Goal: Transaction & Acquisition: Purchase product/service

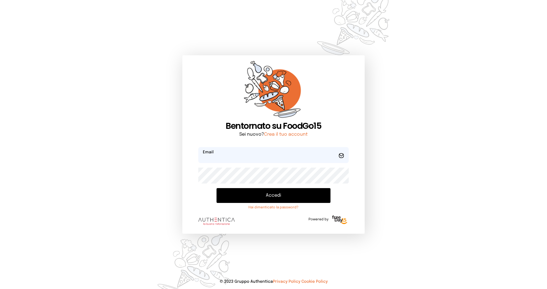
type input "**********"
click at [268, 197] on button "Accedi" at bounding box center [274, 195] width 114 height 15
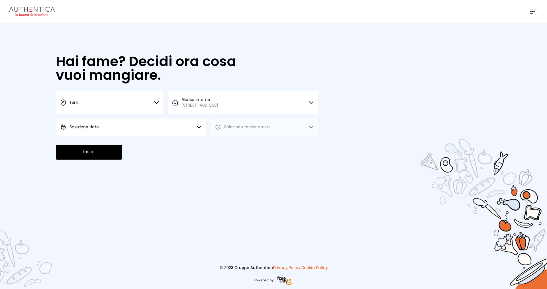
click at [100, 101] on button "Terni" at bounding box center [109, 102] width 107 height 23
click at [107, 121] on li "Terni" at bounding box center [109, 121] width 107 height 15
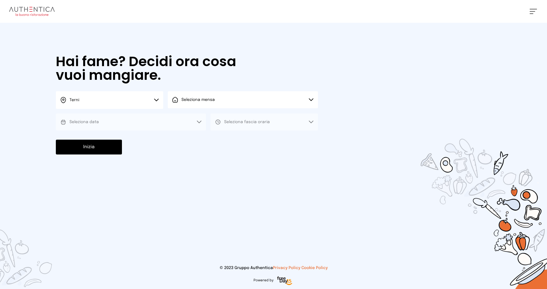
click at [209, 101] on span "Seleziona mensa" at bounding box center [197, 100] width 33 height 4
click at [212, 115] on span "Mensa interna" at bounding box center [199, 116] width 37 height 6
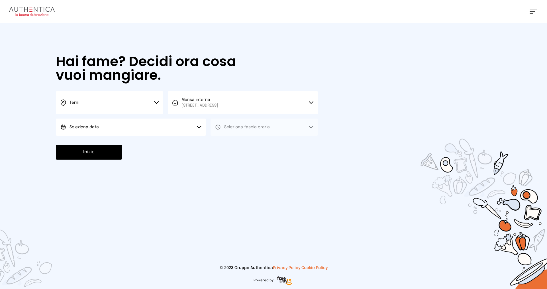
click at [132, 128] on button "Seleziona data" at bounding box center [131, 127] width 150 height 17
click at [136, 145] on li "[DATE], [DATE]" at bounding box center [131, 143] width 150 height 15
click at [236, 128] on span "Seleziona fascia oraria" at bounding box center [247, 127] width 46 height 4
click at [237, 144] on span "Pranzo" at bounding box center [231, 143] width 14 height 6
click at [106, 151] on button "Inizia" at bounding box center [89, 152] width 66 height 15
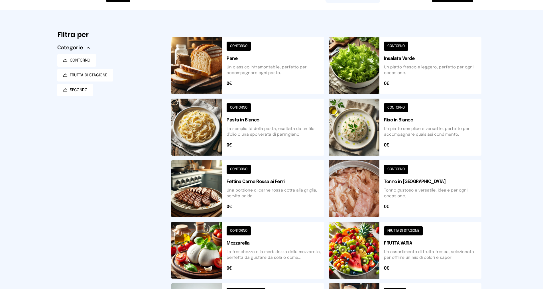
scroll to position [45, 0]
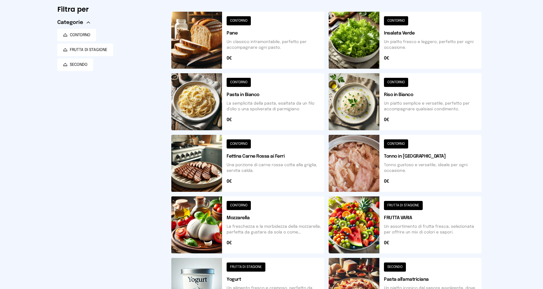
click at [403, 203] on button at bounding box center [404, 224] width 153 height 57
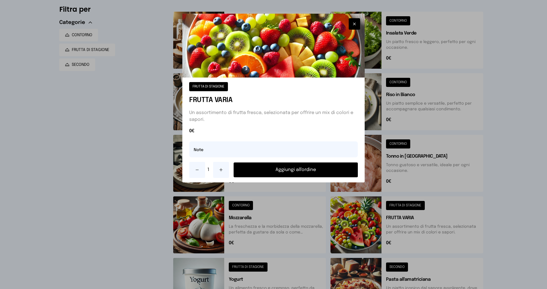
click at [307, 171] on button "Aggiungi all'ordine" at bounding box center [296, 169] width 124 height 15
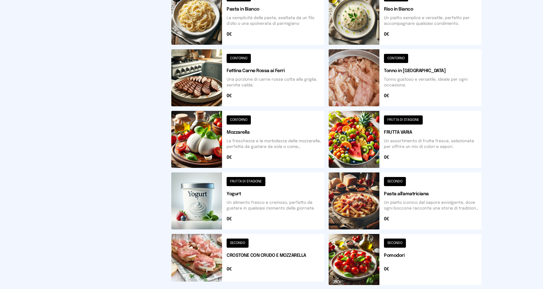
scroll to position [159, 0]
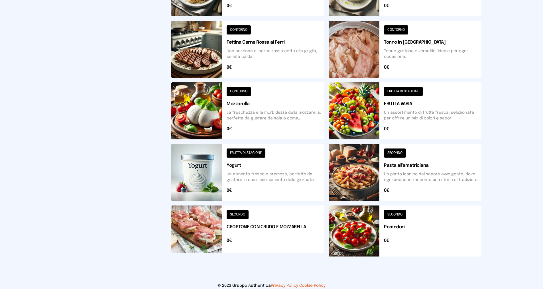
click at [395, 213] on button at bounding box center [404, 230] width 153 height 51
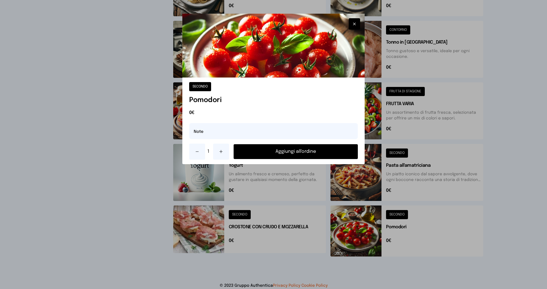
click at [301, 152] on button "Aggiungi all'ordine" at bounding box center [296, 151] width 124 height 15
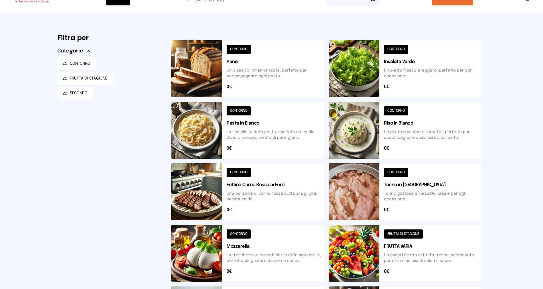
scroll to position [0, 0]
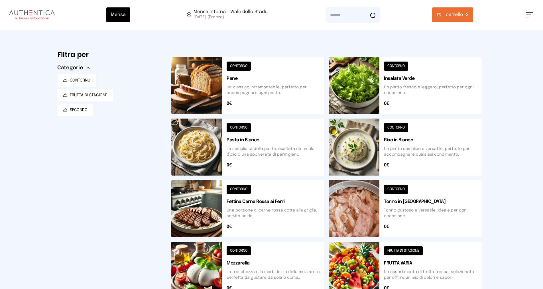
click at [396, 66] on button at bounding box center [404, 85] width 153 height 57
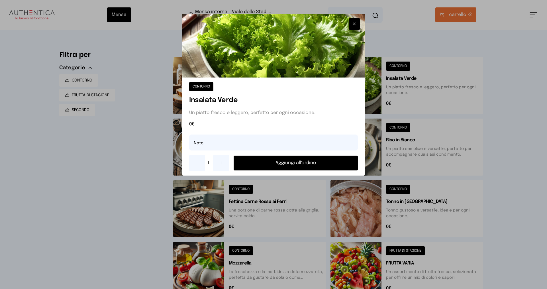
click at [329, 160] on button "Aggiungi all'ordine" at bounding box center [296, 163] width 124 height 15
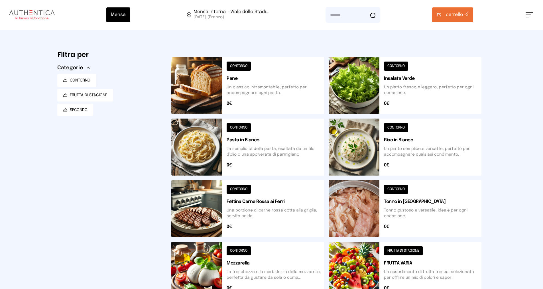
click at [394, 128] on button at bounding box center [404, 147] width 153 height 57
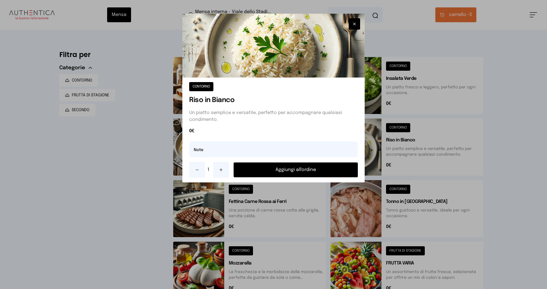
click at [296, 170] on button "Aggiungi all'ordine" at bounding box center [296, 169] width 124 height 15
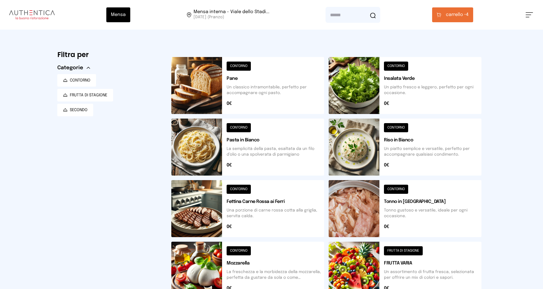
click at [443, 13] on button "carrello • 4" at bounding box center [452, 14] width 41 height 15
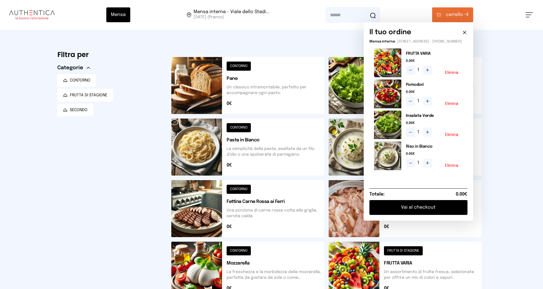
click at [427, 212] on button "Vai al checkout" at bounding box center [418, 207] width 98 height 15
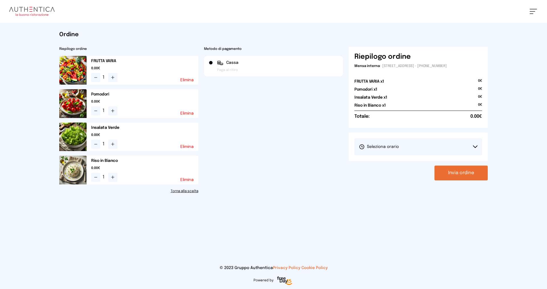
click at [380, 143] on button "Seleziona orario" at bounding box center [418, 146] width 128 height 17
click at [386, 162] on span "1° Turno (13:00 - 15:00)" at bounding box center [380, 163] width 43 height 6
click at [459, 173] on button "Invia ordine" at bounding box center [460, 173] width 53 height 15
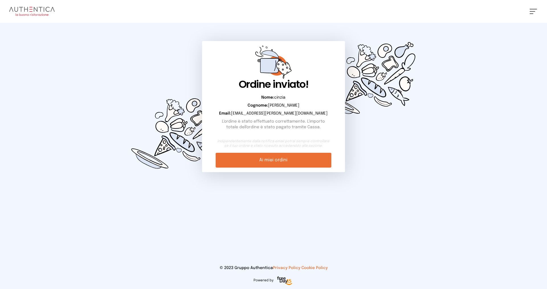
click at [303, 160] on link "Ai miei ordini" at bounding box center [273, 160] width 115 height 15
